Goal: Register for event/course

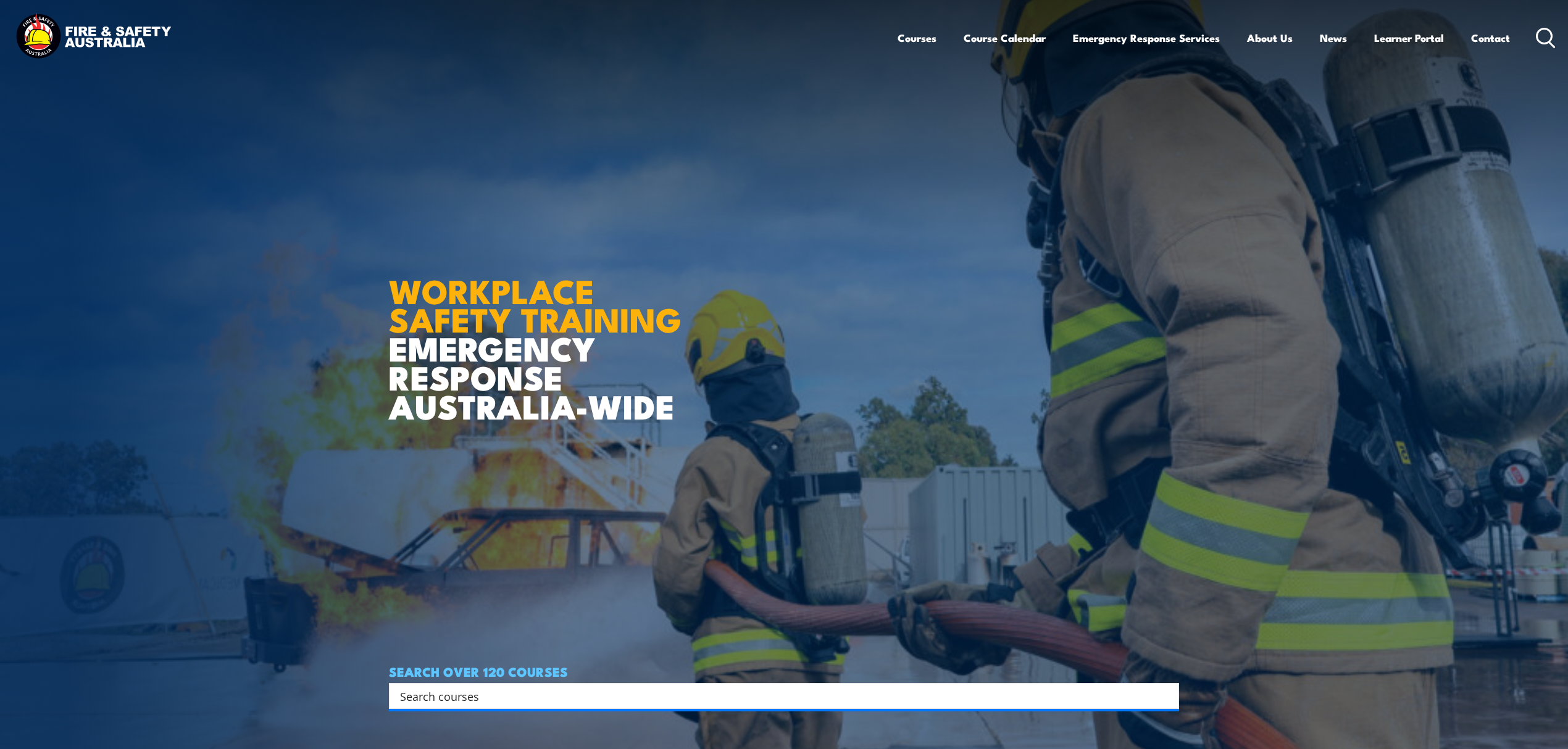
click at [548, 692] on input "Search input" at bounding box center [775, 695] width 752 height 19
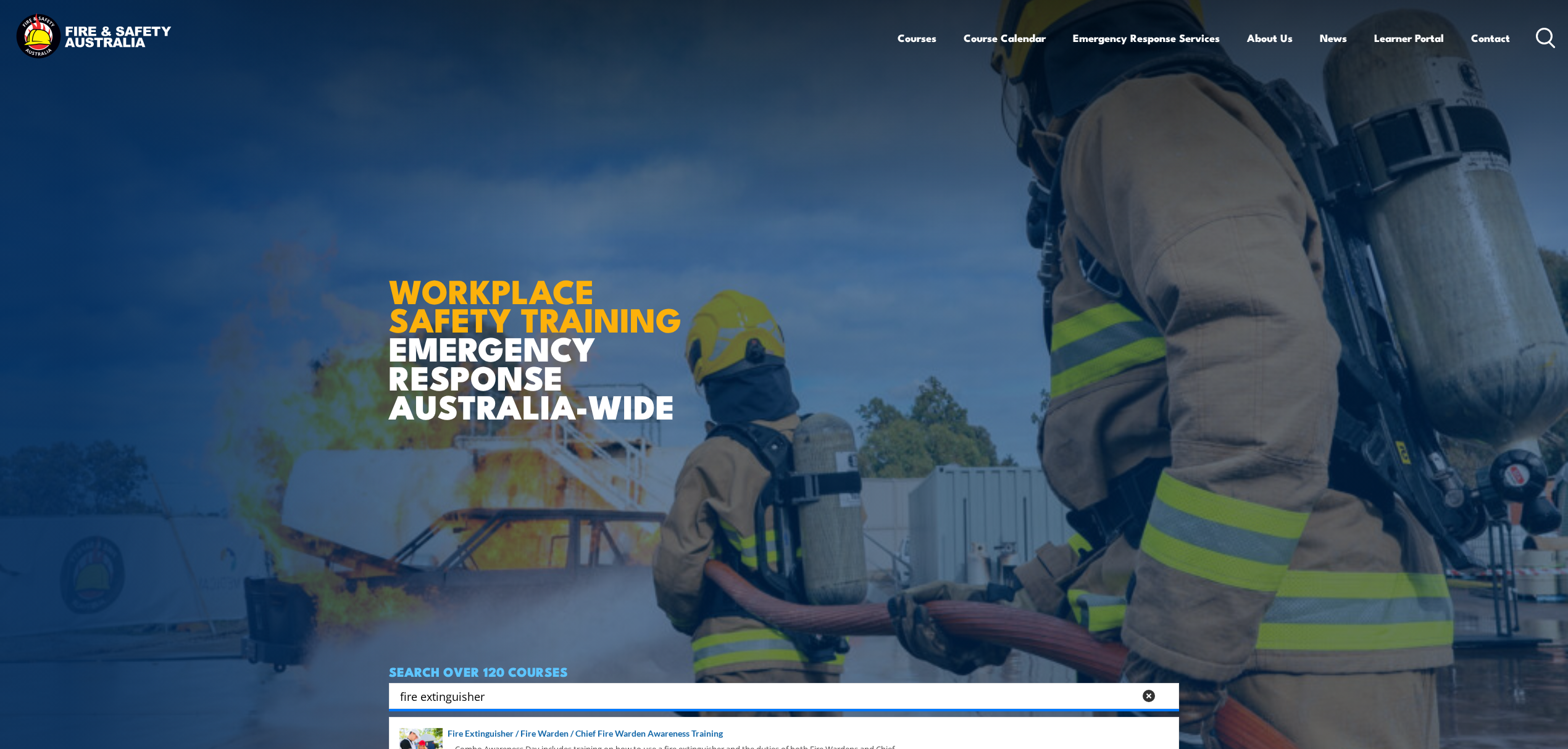
drag, startPoint x: 497, startPoint y: 698, endPoint x: 305, endPoint y: 669, distance: 194.2
click at [305, 669] on section "WORKPLACE SAFETY TRAINING EMERGENCY RESPONSE AUSTRALIA-WIDE SEARCH OVER 120 COU…" at bounding box center [784, 374] width 1568 height 749
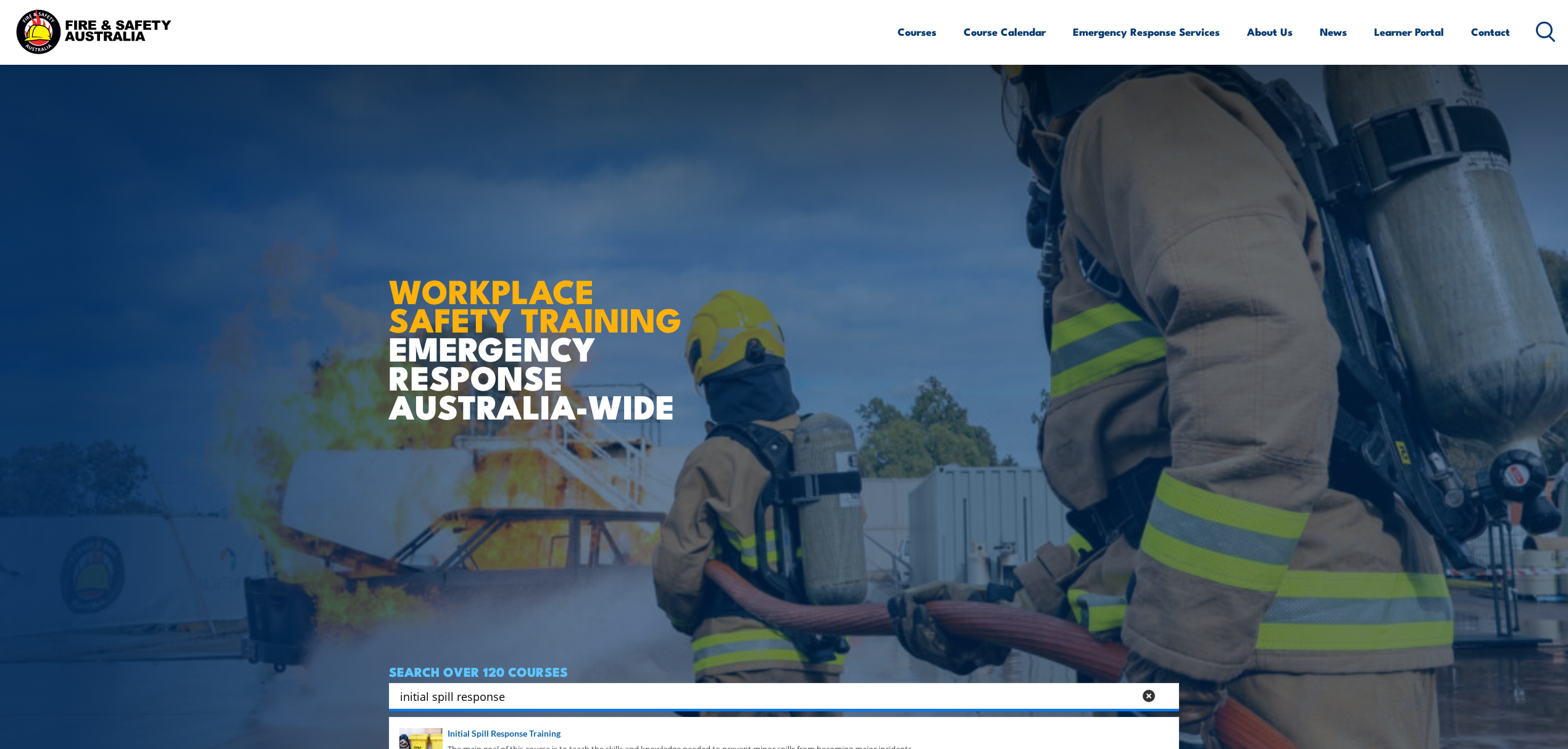
scroll to position [82, 0]
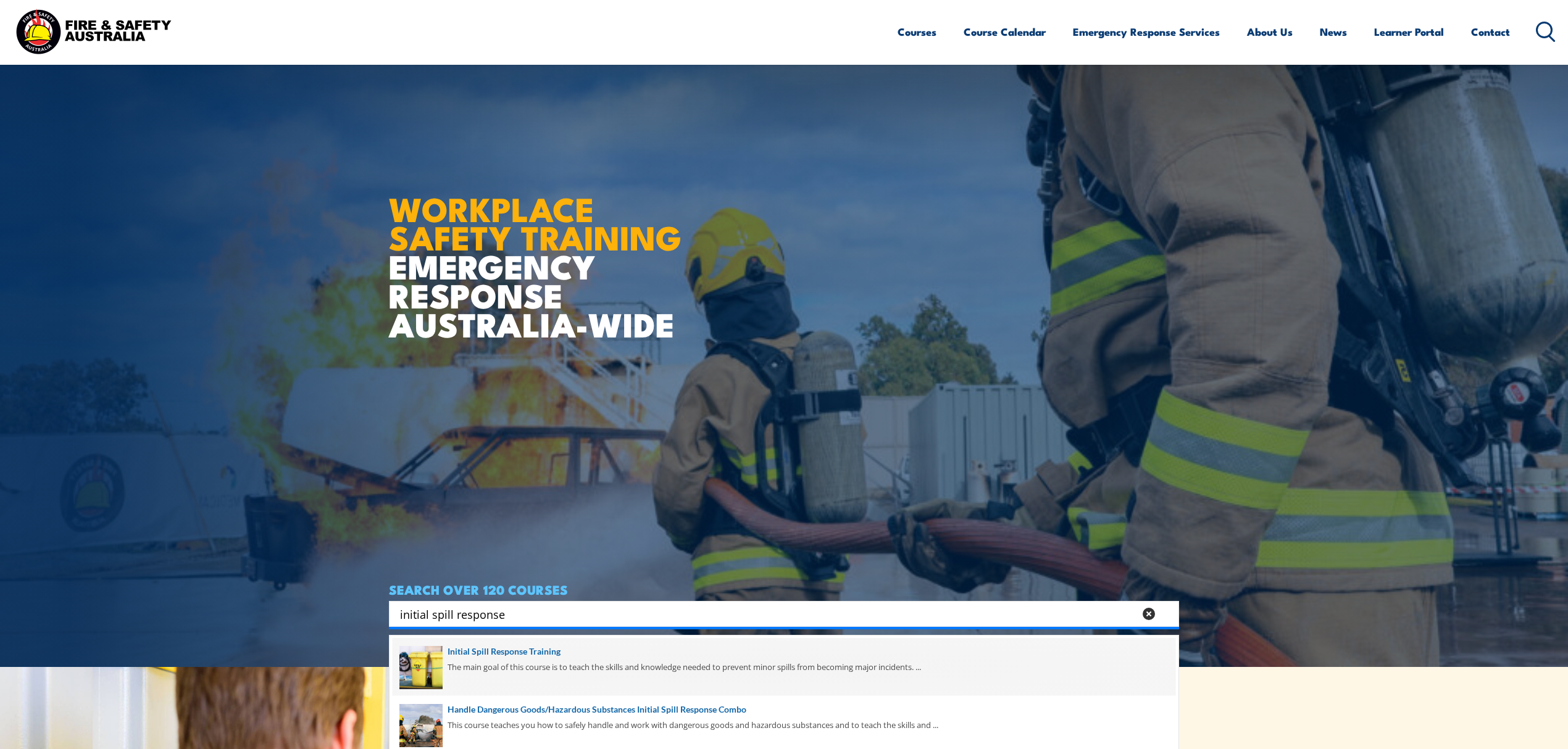
type input "initial spill response"
click at [546, 660] on span at bounding box center [784, 667] width 783 height 58
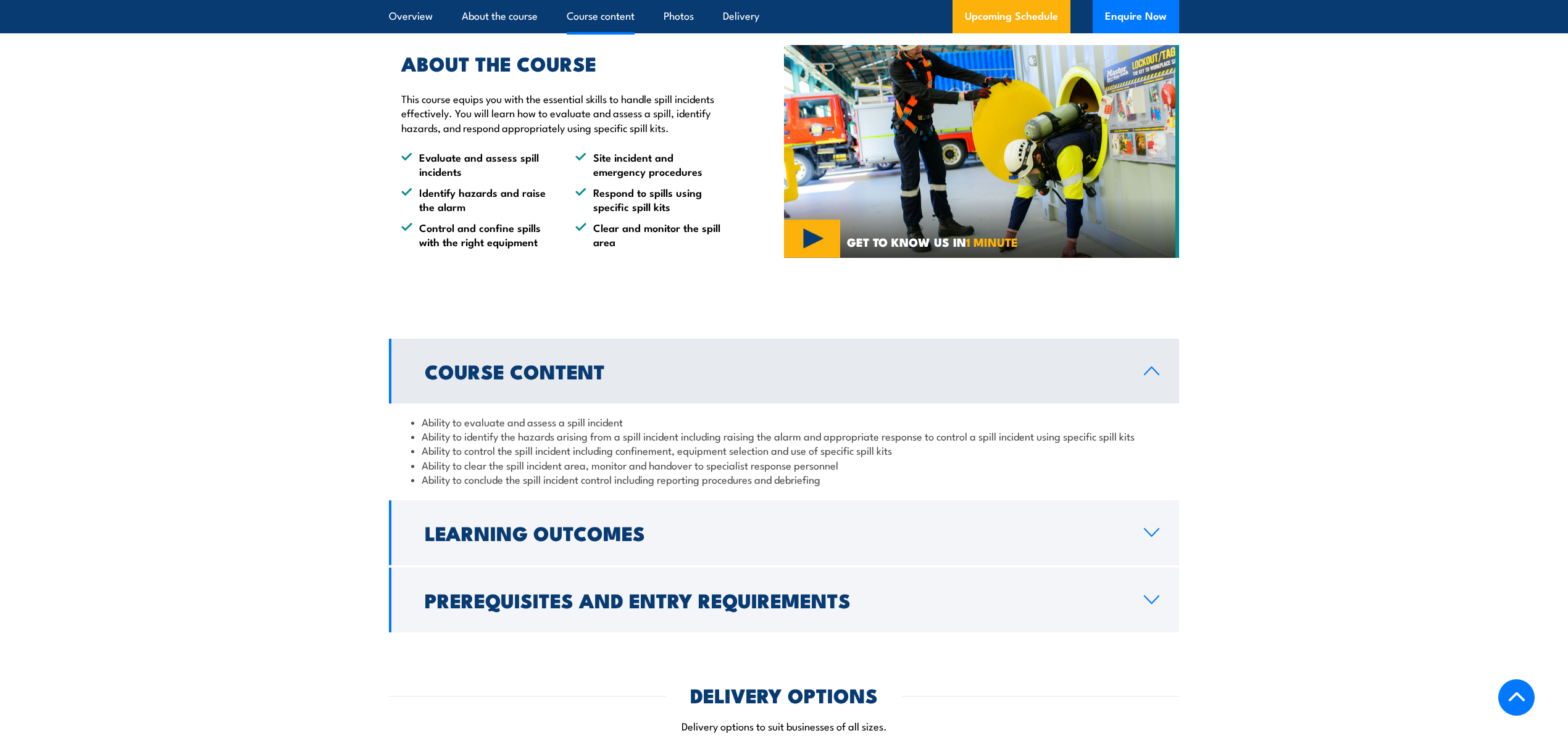
scroll to position [1563, 0]
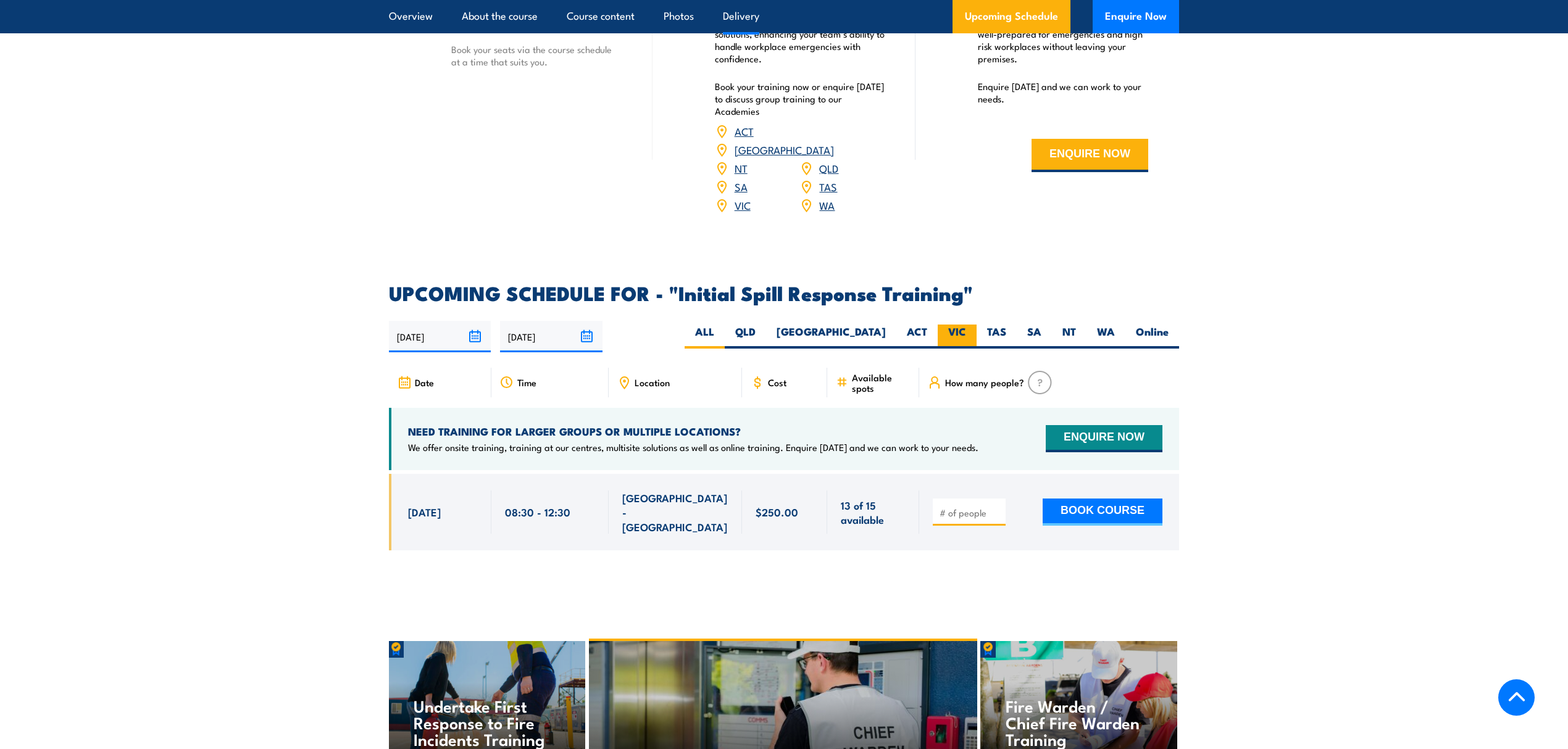
click at [968, 325] on label "VIC" at bounding box center [957, 336] width 39 height 24
click at [968, 325] on input "VIC" at bounding box center [970, 329] width 8 height 8
radio input "true"
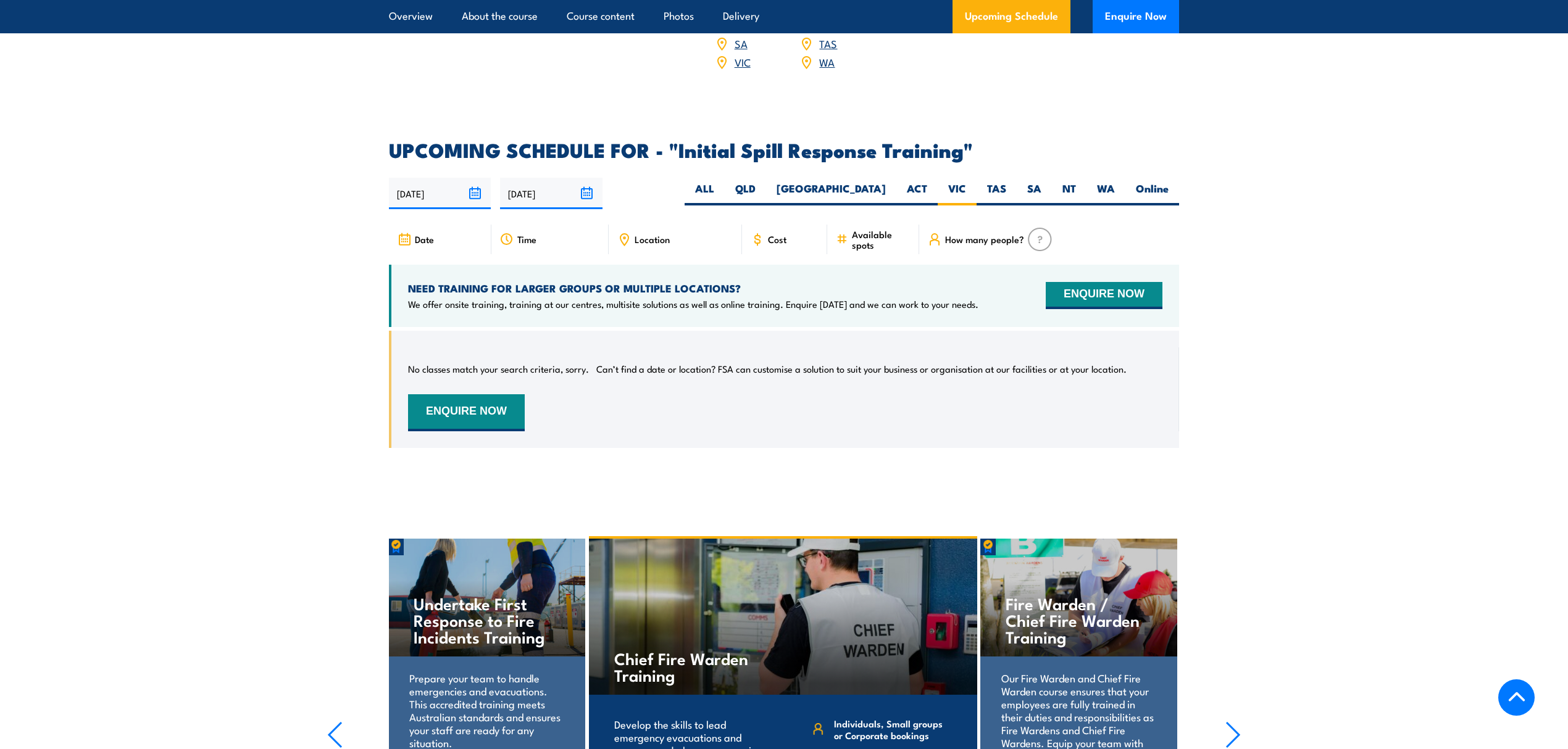
scroll to position [1663, 0]
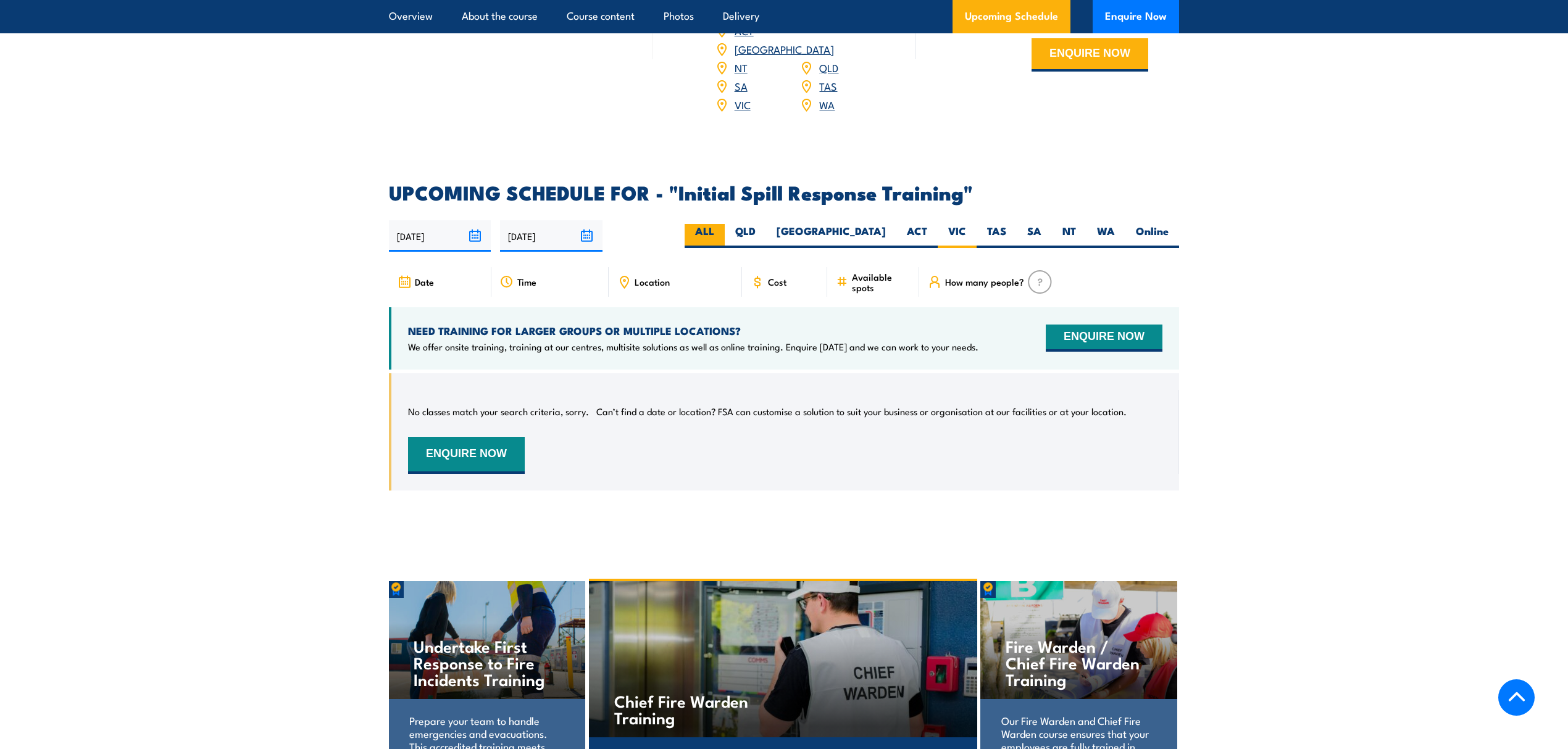
click at [725, 224] on label "ALL" at bounding box center [705, 235] width 40 height 24
click at [723, 224] on input "ALL" at bounding box center [718, 228] width 8 height 8
radio input "true"
